Goal: Leave review/rating: Leave review/rating

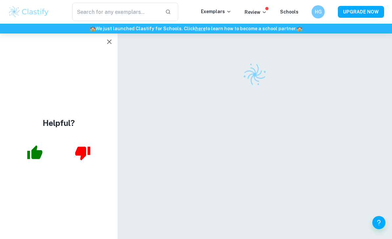
click at [109, 42] on icon "button" at bounding box center [109, 41] width 5 height 5
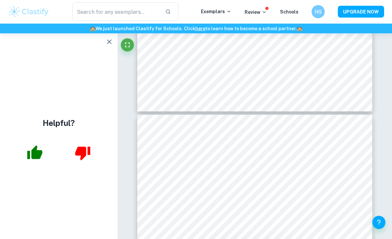
scroll to position [3733, 0]
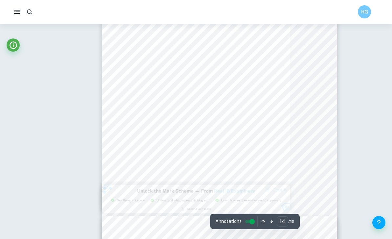
type input "5"
